Goal: Task Accomplishment & Management: Use online tool/utility

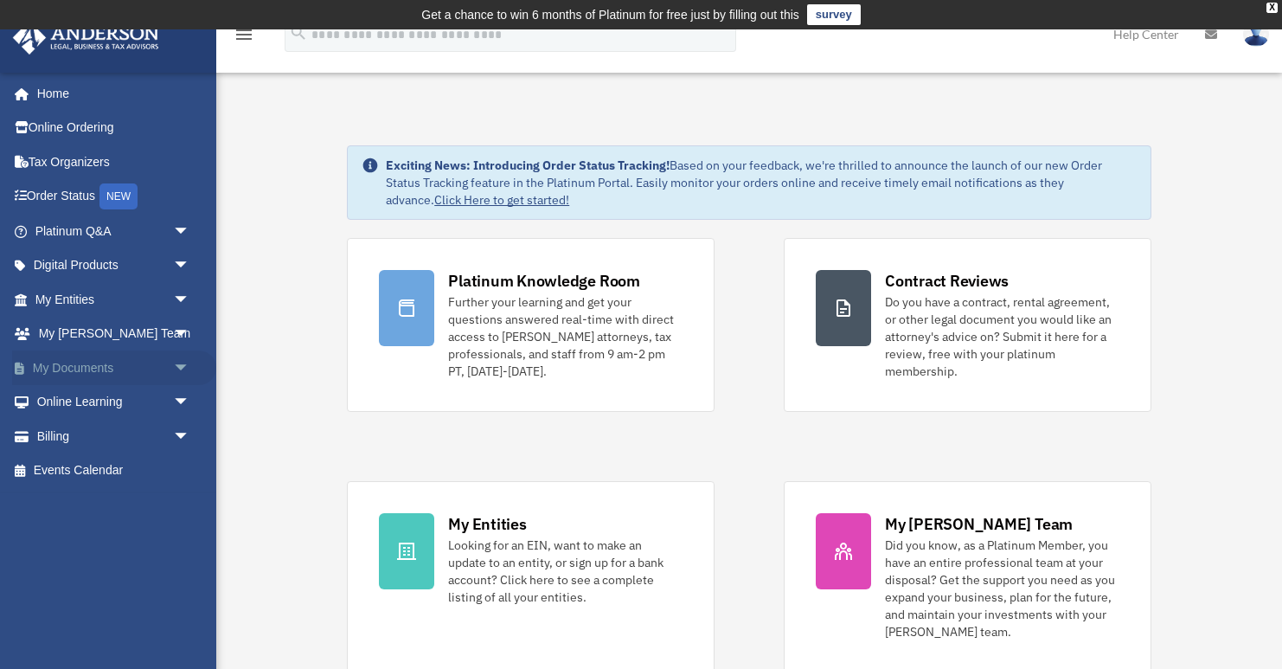
click at [180, 363] on span "arrow_drop_down" at bounding box center [190, 367] width 35 height 35
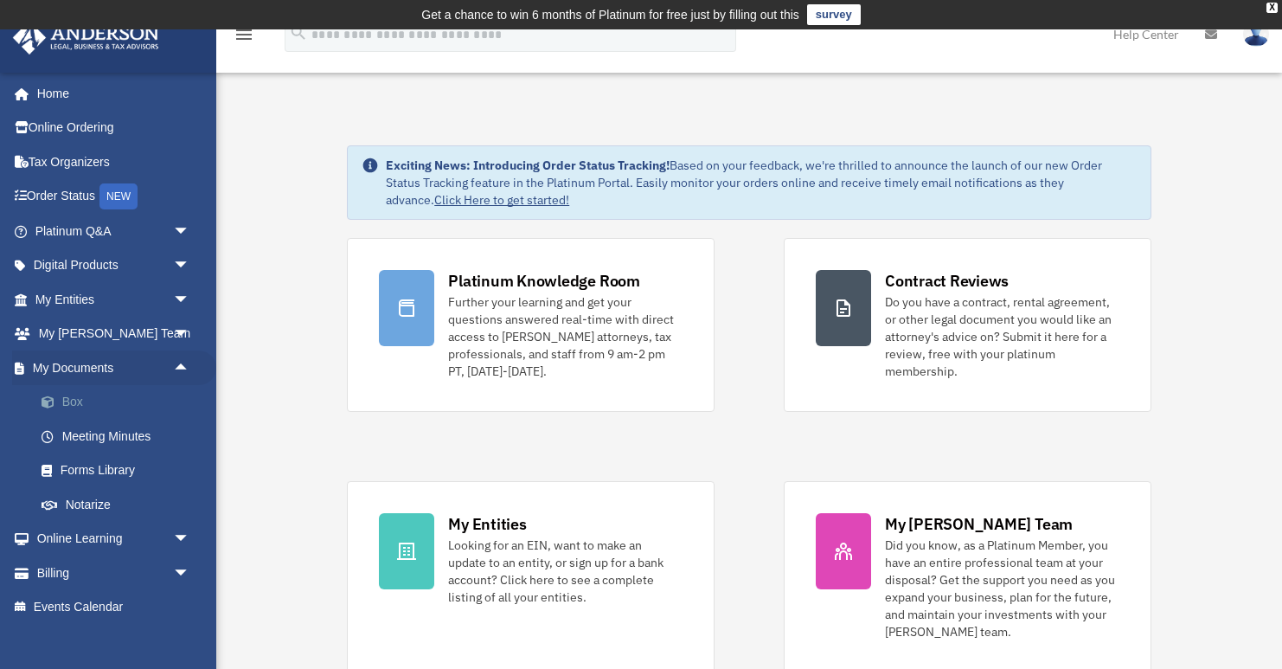
click at [107, 407] on link "Box" at bounding box center [120, 402] width 192 height 35
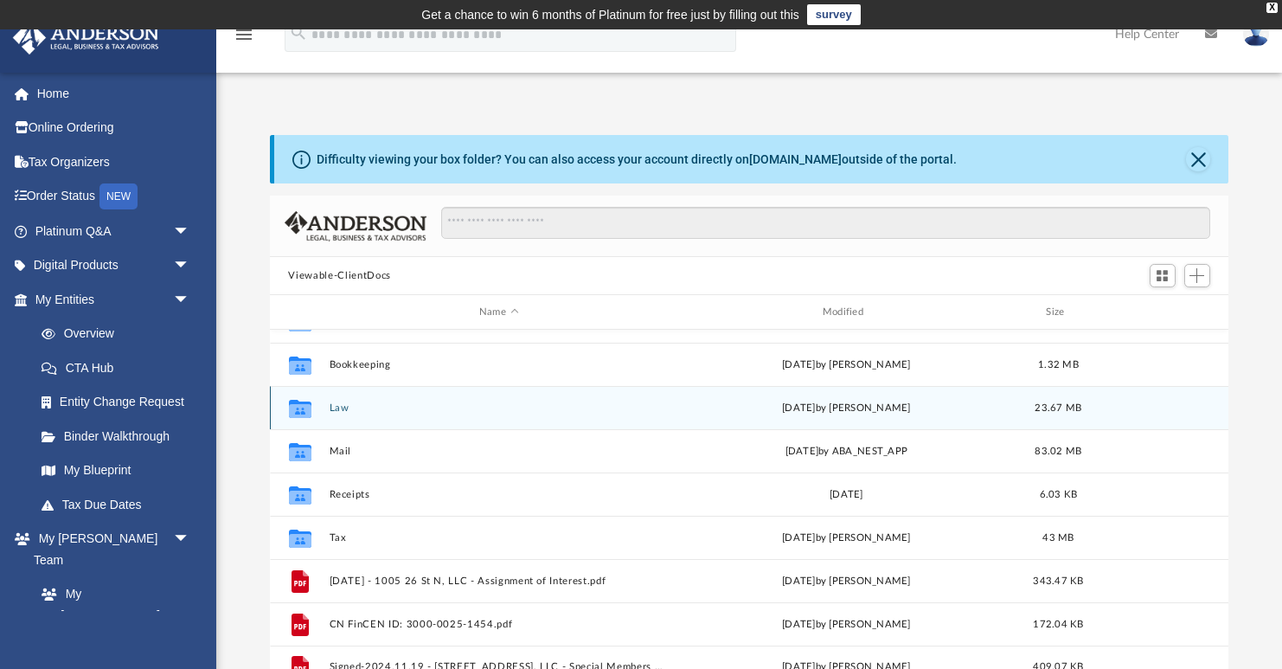
scroll to position [30, 0]
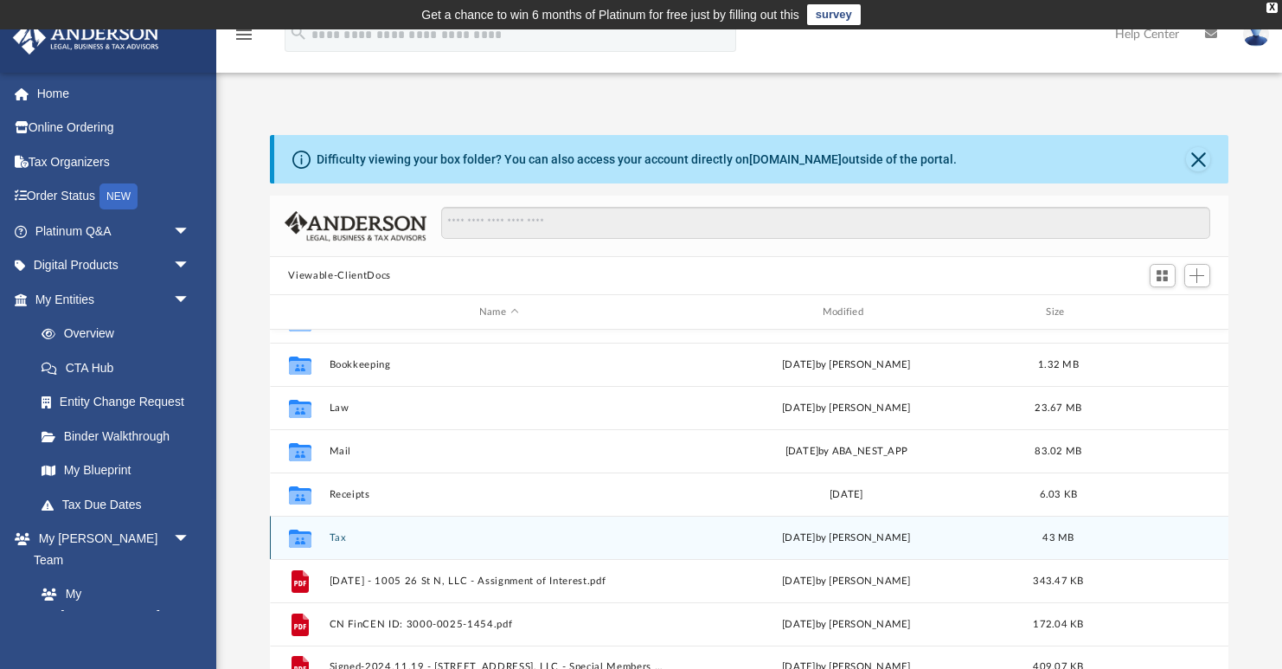
click at [327, 542] on div "Collaborated Folder Tax Mon Sep 1 2025 by Cindy Ng 43 MB" at bounding box center [750, 537] width 960 height 43
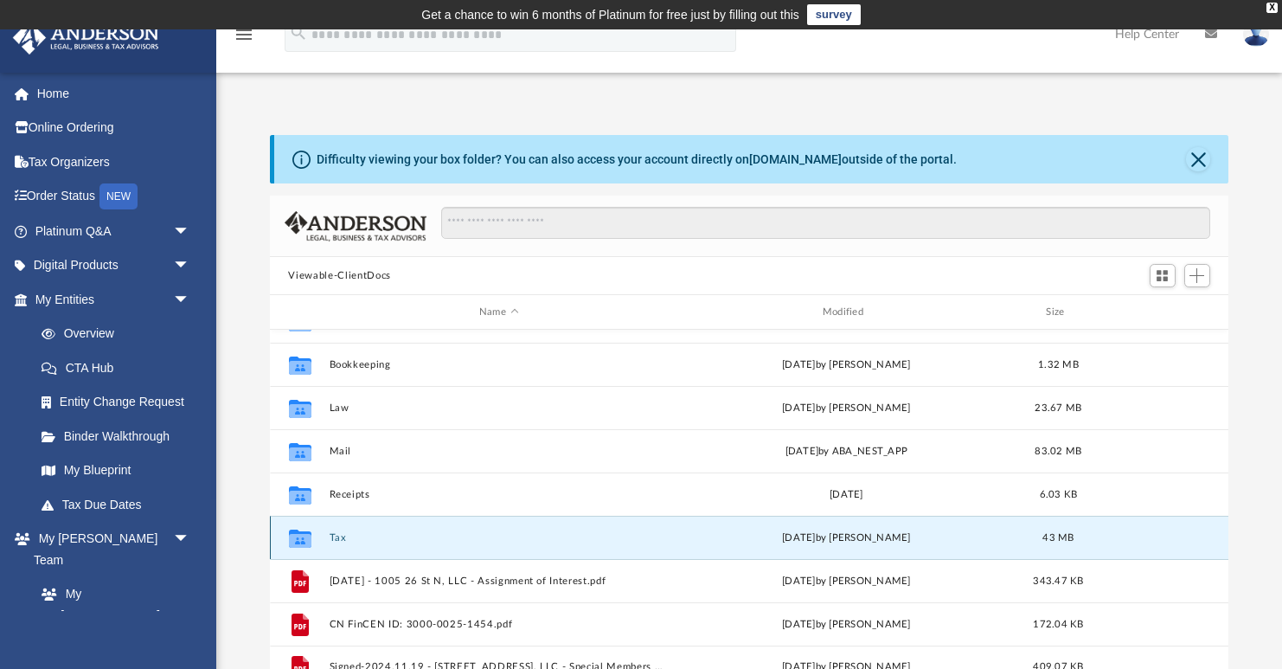
click at [337, 542] on button "Tax" at bounding box center [499, 537] width 340 height 11
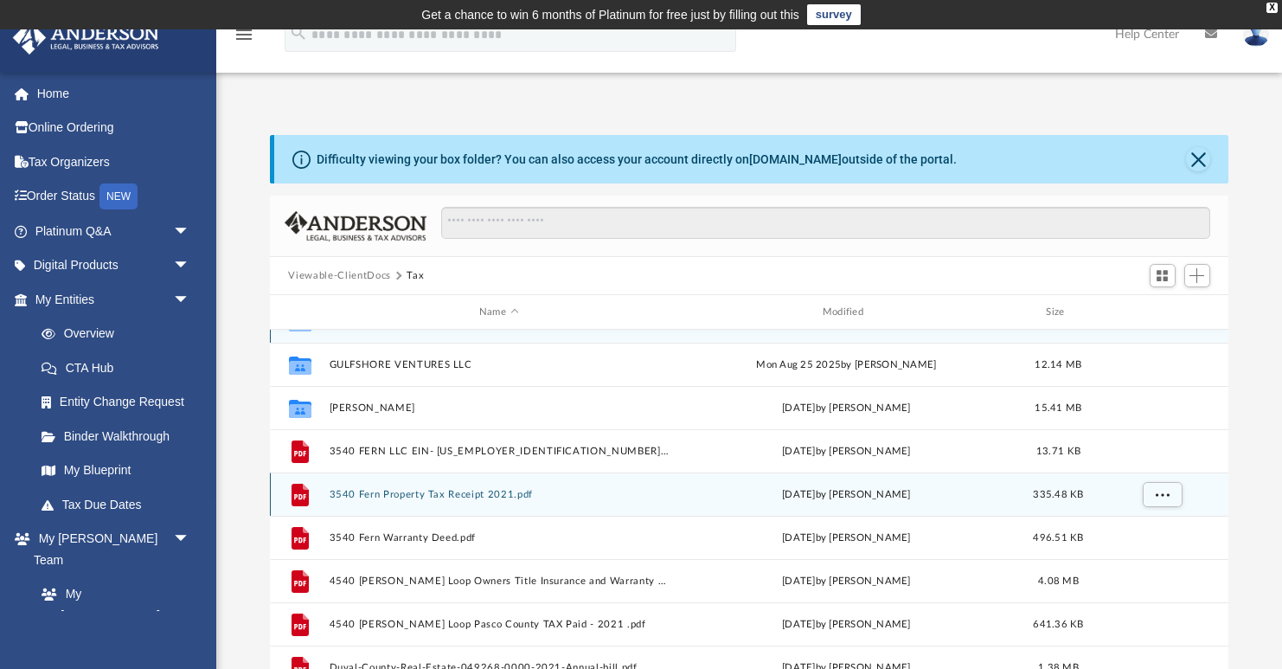
scroll to position [0, 0]
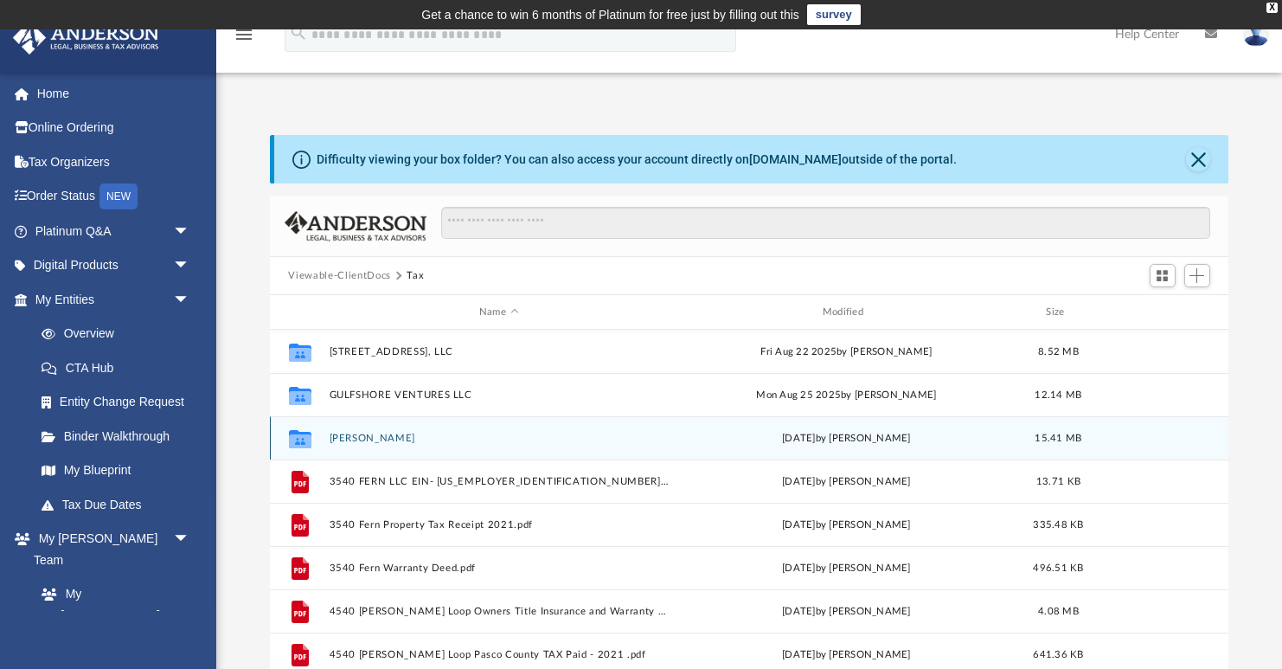
click at [345, 433] on button "Ng, Cindy" at bounding box center [499, 438] width 340 height 11
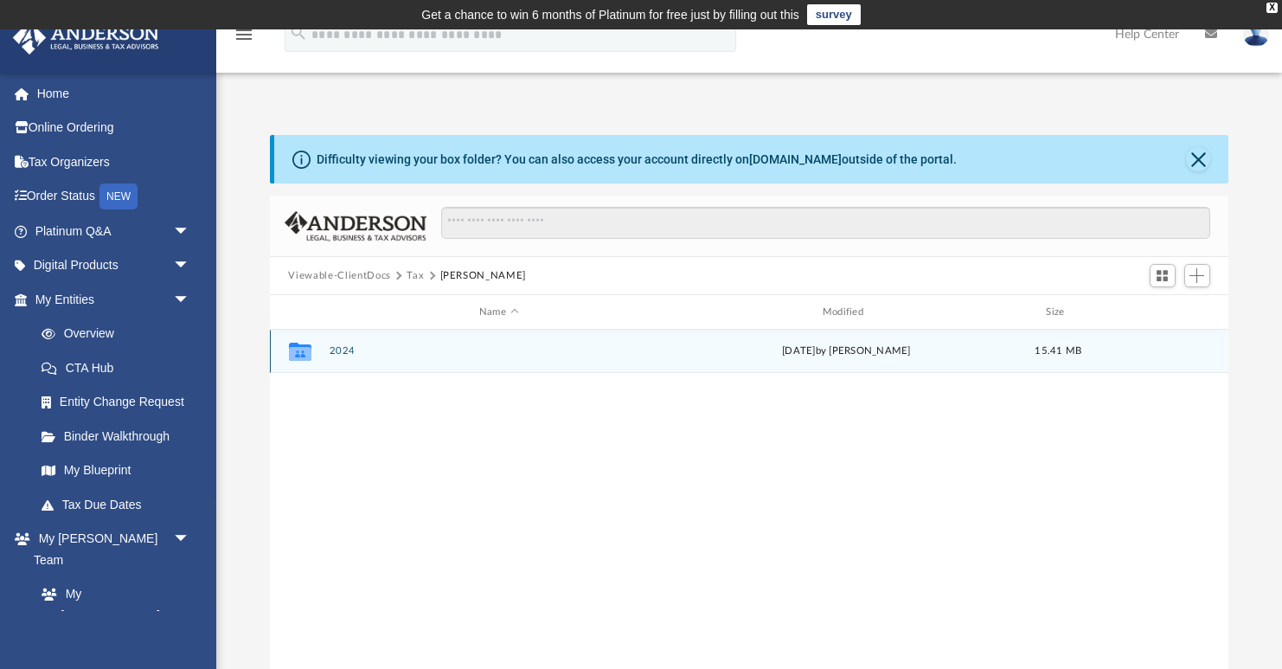
click at [338, 351] on button "2024" at bounding box center [499, 350] width 340 height 11
click at [376, 357] on div "Collaborated Folder Digital Tax Organizer Mon Sep 1 2025 by Cindy Ng 15.35 MB" at bounding box center [750, 351] width 960 height 43
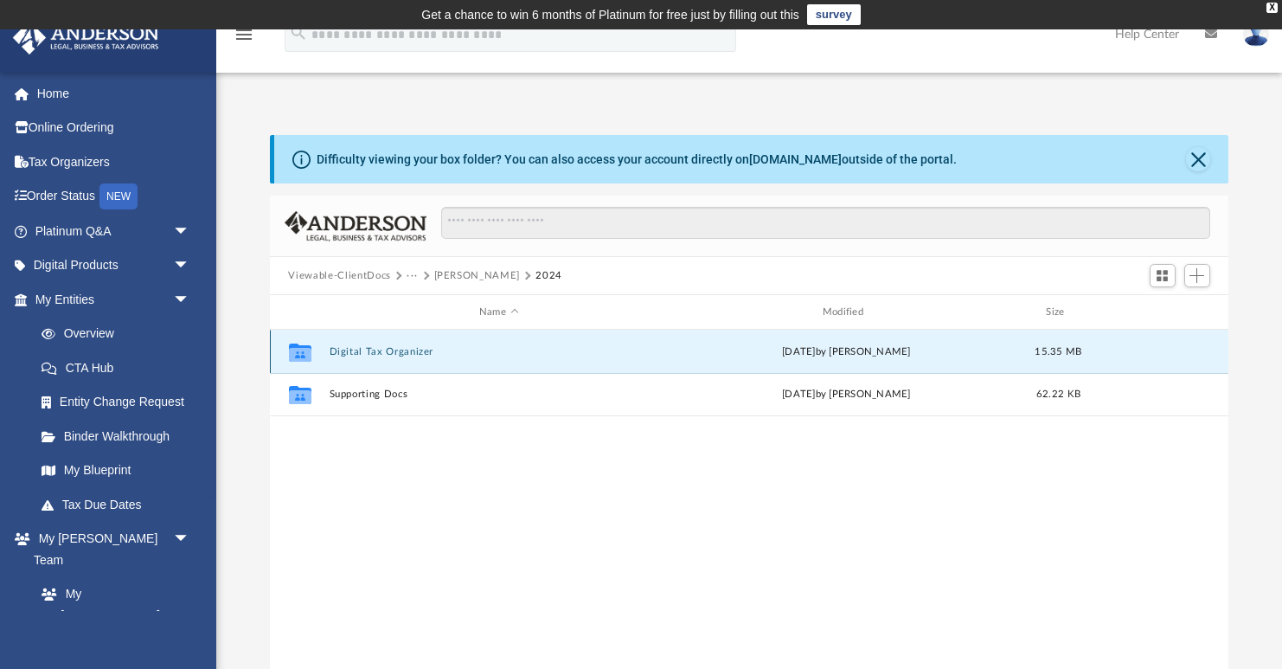
click at [374, 347] on button "Digital Tax Organizer" at bounding box center [499, 351] width 340 height 11
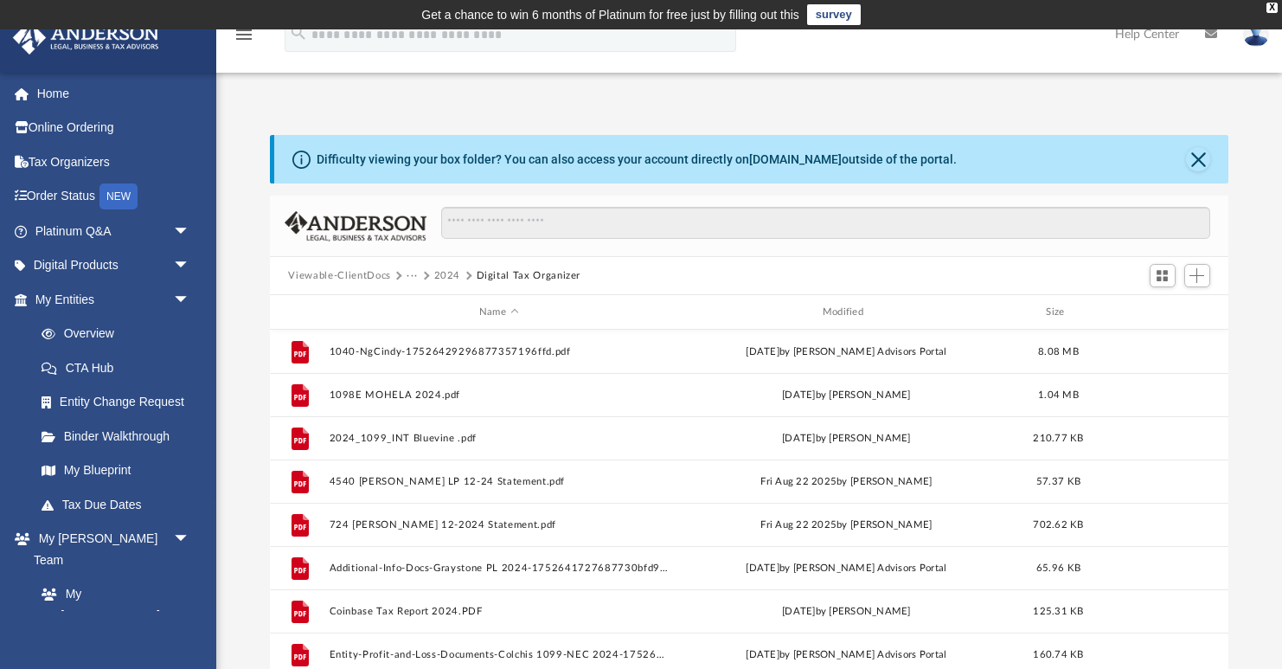
click at [454, 276] on button "2024" at bounding box center [447, 276] width 27 height 16
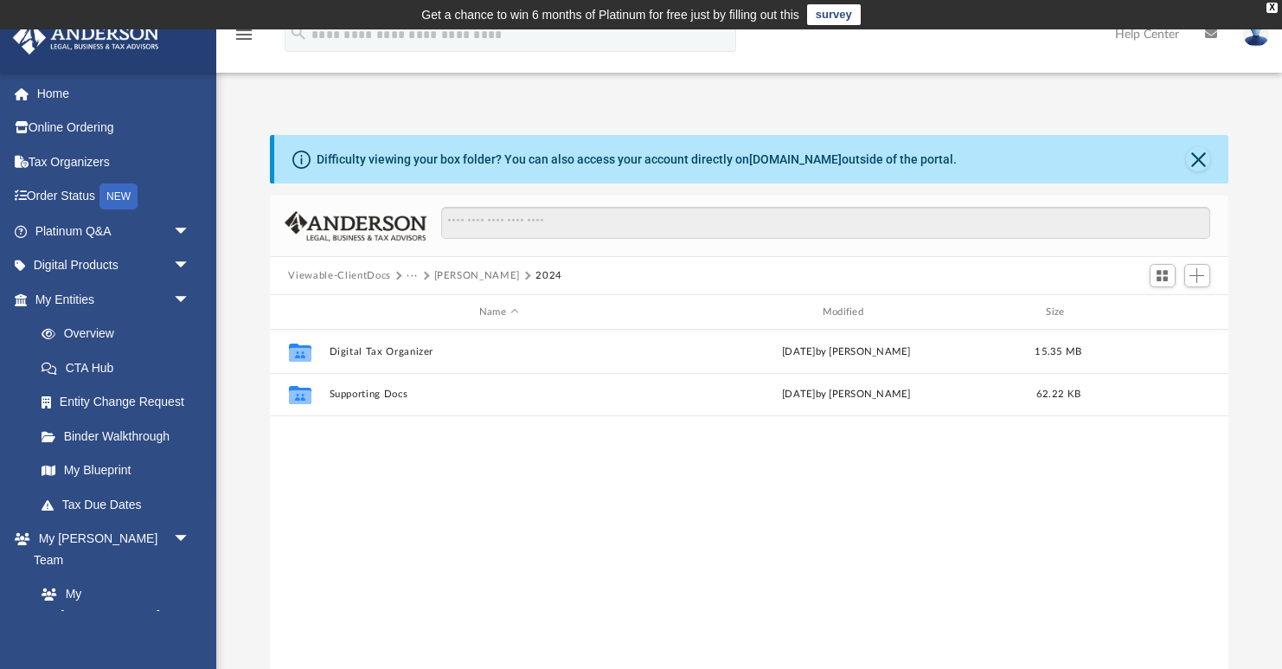
click at [442, 278] on button "Ng, Cindy" at bounding box center [477, 276] width 86 height 16
click at [440, 275] on button "Ng, Cindy" at bounding box center [483, 276] width 86 height 16
click at [403, 280] on span "Viewable-ClientDocs" at bounding box center [347, 276] width 119 height 16
click at [410, 278] on button "Tax" at bounding box center [415, 276] width 17 height 16
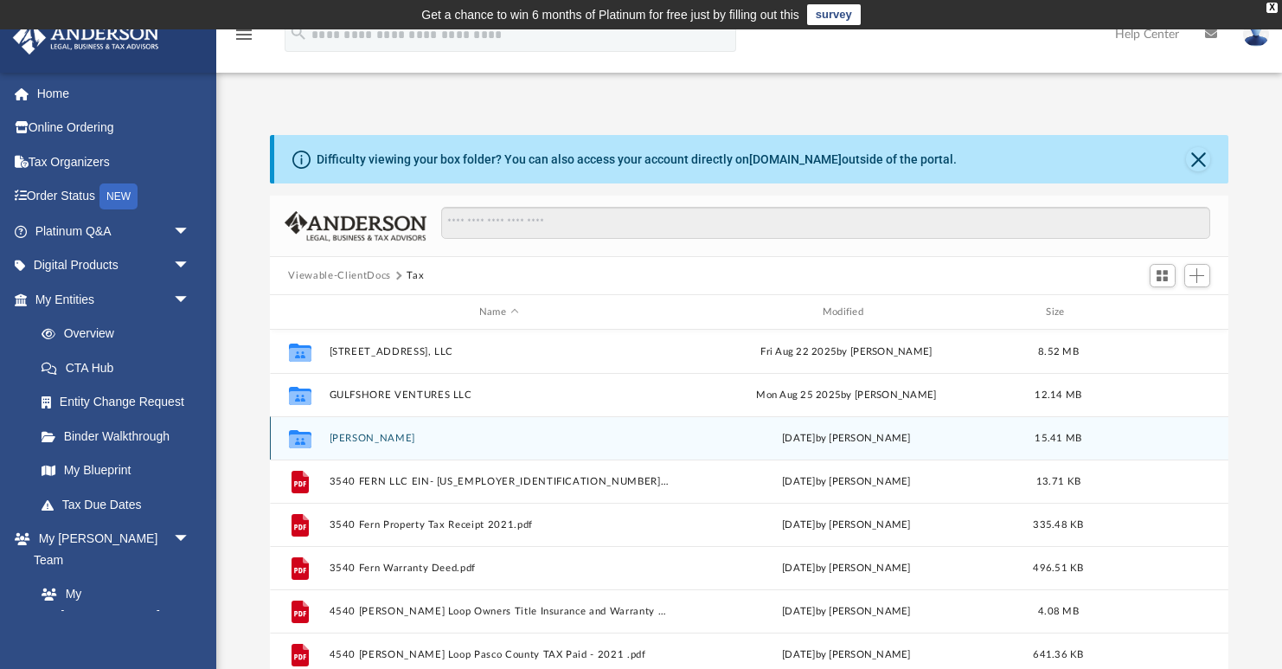
click at [356, 433] on button "Ng, Cindy" at bounding box center [499, 438] width 340 height 11
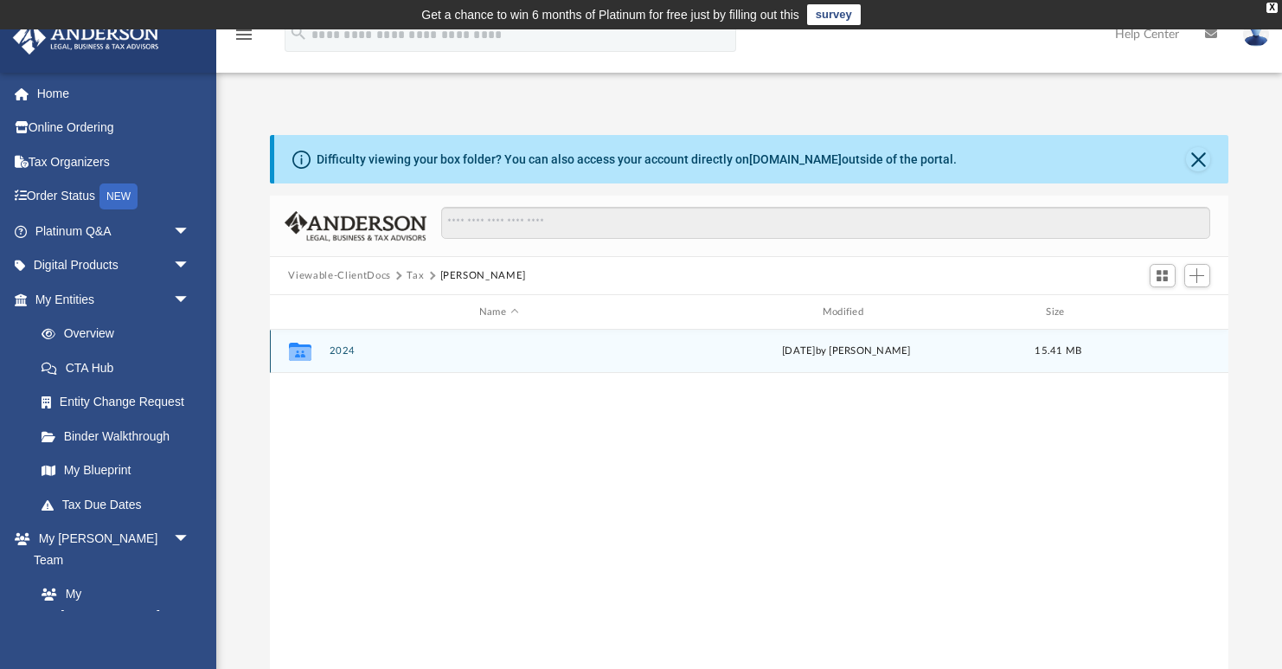
click at [334, 353] on button "2024" at bounding box center [499, 350] width 340 height 11
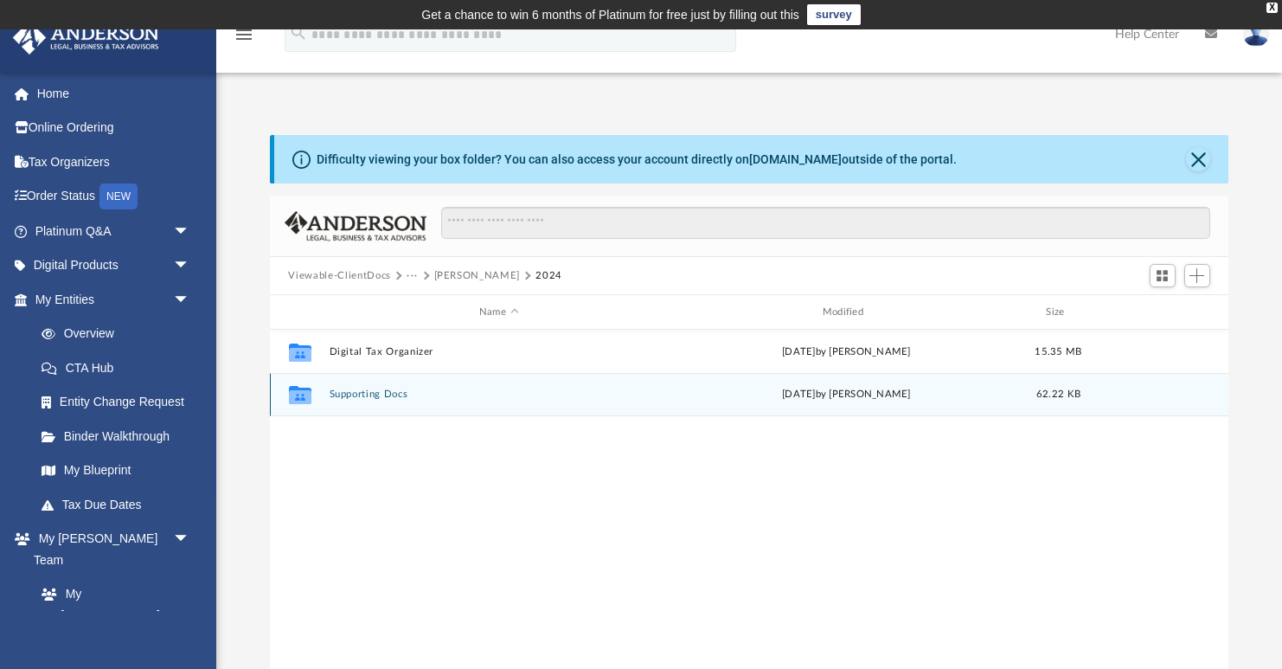
click at [358, 396] on button "Supporting Docs" at bounding box center [499, 394] width 340 height 11
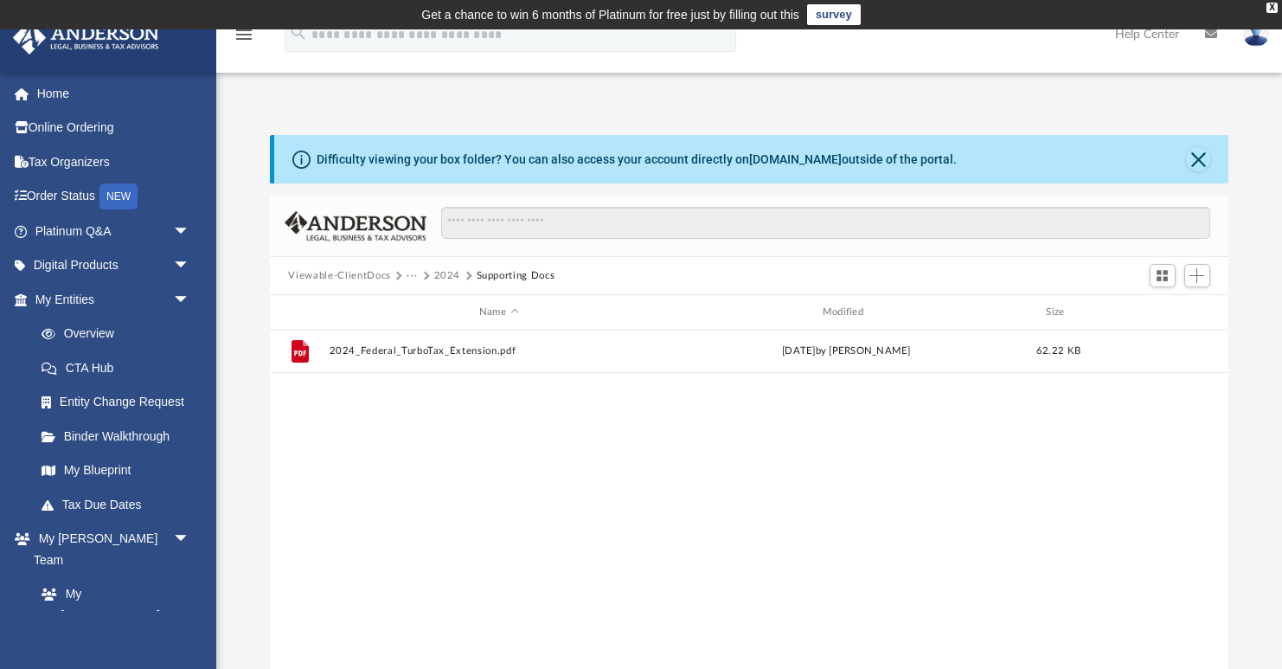
click at [440, 278] on button "2024" at bounding box center [447, 276] width 27 height 16
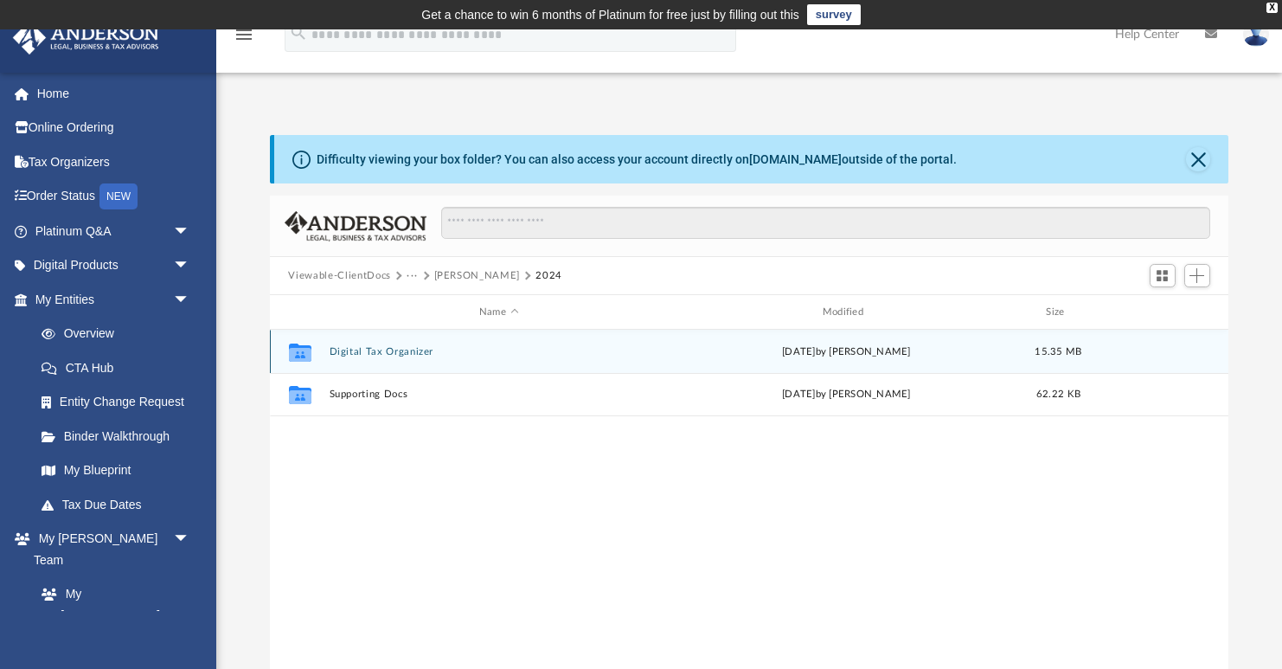
click at [363, 352] on button "Digital Tax Organizer" at bounding box center [499, 351] width 340 height 11
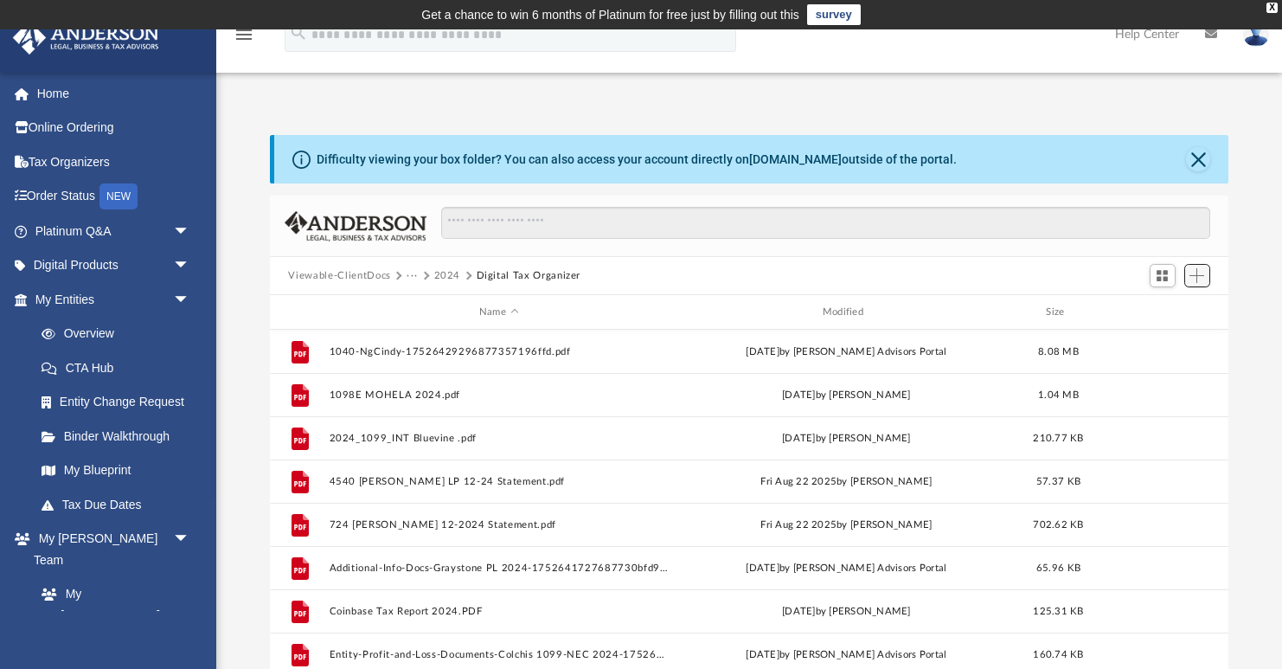
click at [1203, 274] on span "Add" at bounding box center [1197, 275] width 15 height 15
click at [1177, 306] on li "Upload" at bounding box center [1172, 309] width 55 height 18
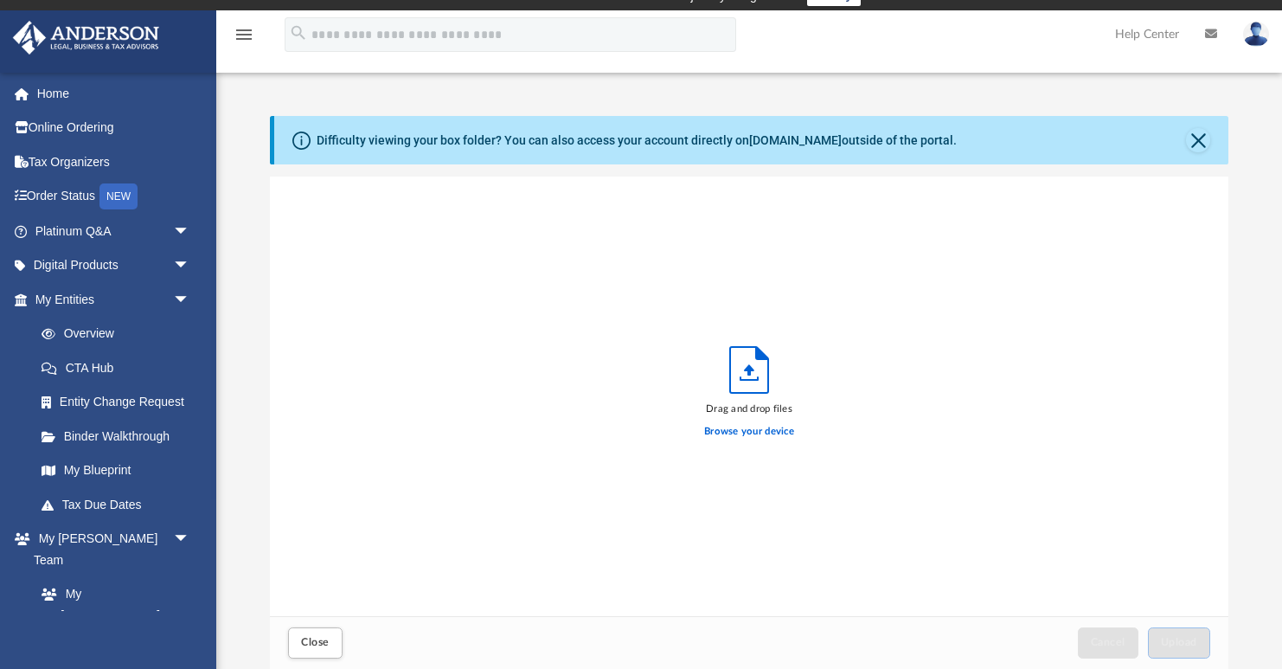
scroll to position [439, 960]
click at [722, 437] on label "Browse your device" at bounding box center [749, 432] width 90 height 16
click at [0, 0] on input "Browse your device" at bounding box center [0, 0] width 0 height 0
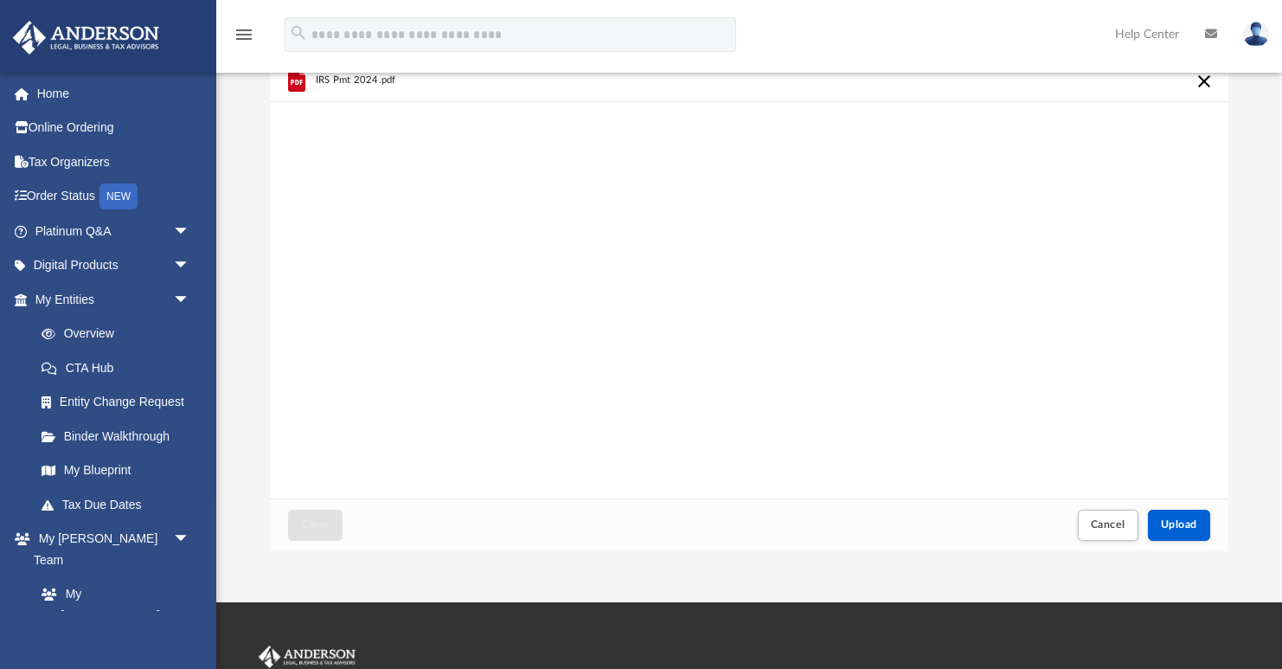
scroll to position [222, 0]
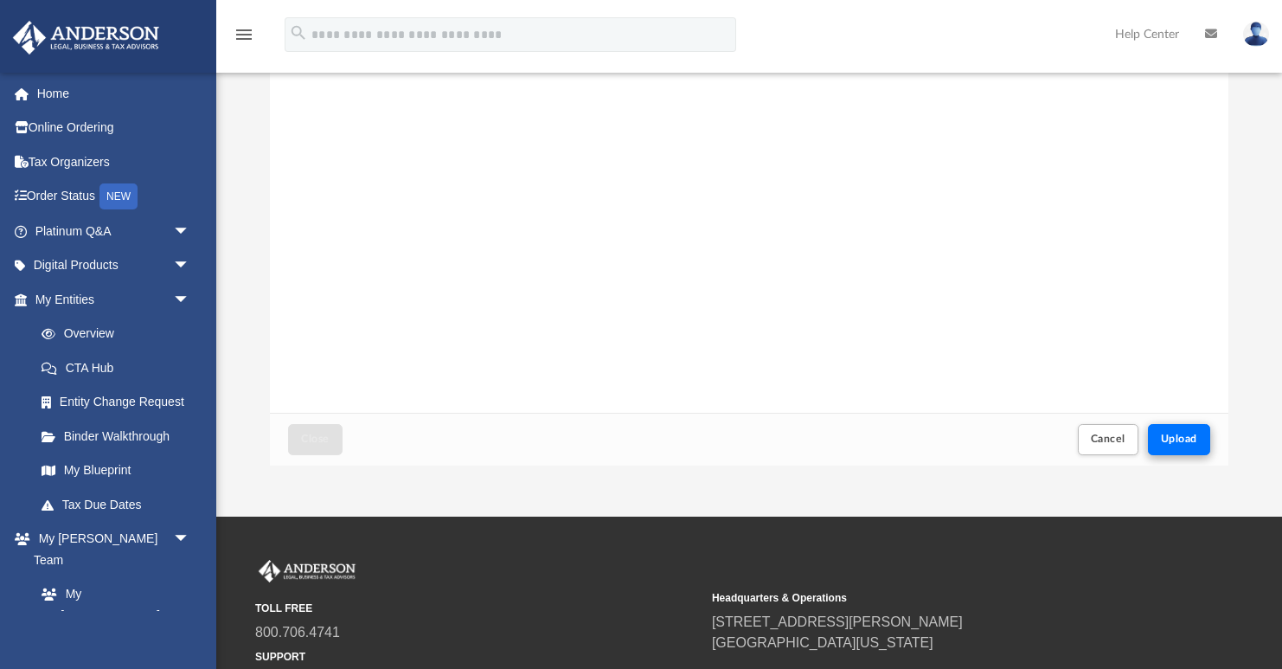
click at [1185, 443] on span "Upload" at bounding box center [1179, 438] width 36 height 10
